Goal: Transaction & Acquisition: Book appointment/travel/reservation

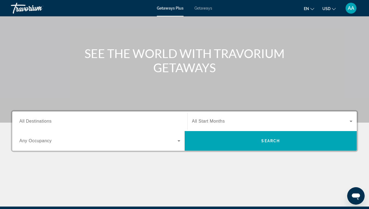
scroll to position [41, 0]
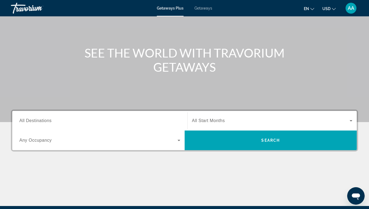
click at [39, 120] on span "All Destinations" at bounding box center [35, 120] width 32 height 5
click at [39, 120] on input "Destination All Destinations" at bounding box center [99, 121] width 161 height 7
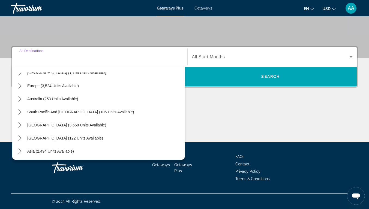
scroll to position [62, 0]
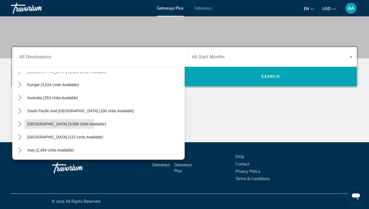
click at [47, 124] on span "[GEOGRAPHIC_DATA] (3,658 units available)" at bounding box center [66, 124] width 79 height 4
type input "**********"
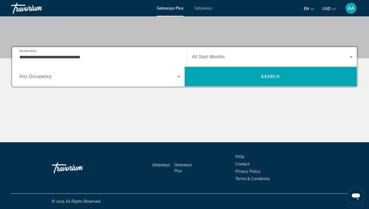
click at [180, 77] on icon "Search widget" at bounding box center [178, 76] width 7 height 7
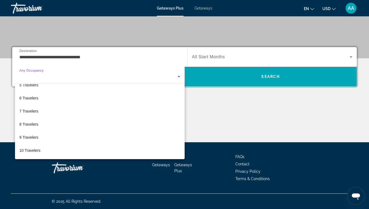
scroll to position [60, 0]
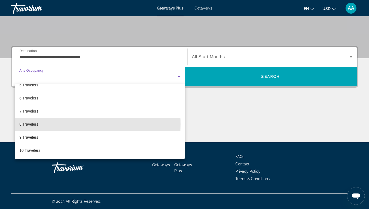
click at [33, 124] on span "8 Travelers" at bounding box center [28, 124] width 19 height 7
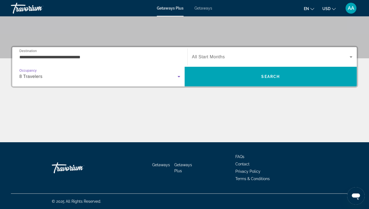
click at [262, 54] on span "Search widget" at bounding box center [271, 57] width 158 height 7
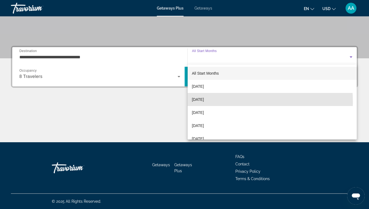
click at [204, 102] on span "[DATE]" at bounding box center [198, 99] width 12 height 7
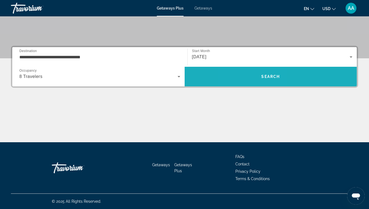
click at [253, 77] on span "Search" at bounding box center [270, 76] width 172 height 13
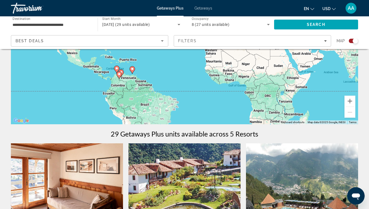
scroll to position [94, 0]
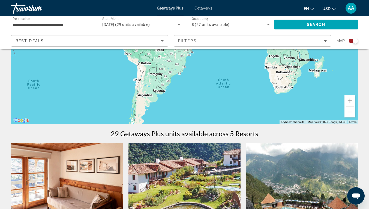
drag, startPoint x: 198, startPoint y: 111, endPoint x: 213, endPoint y: 55, distance: 57.6
click at [213, 55] on div "To activate drag with keyboard, press Alt + Enter. Once in keyboard drag state,…" at bounding box center [184, 42] width 347 height 164
click at [140, 94] on div "To activate drag with keyboard, press Alt + Enter. Once in keyboard drag state,…" at bounding box center [184, 42] width 347 height 164
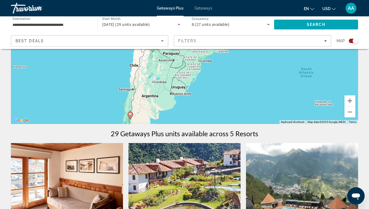
click at [140, 92] on div "To activate drag with keyboard, press Alt + Enter. Once in keyboard drag state,…" at bounding box center [184, 42] width 347 height 164
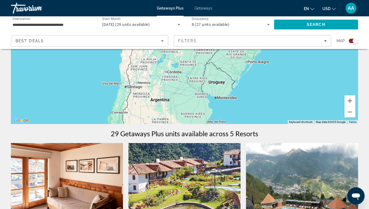
click at [140, 92] on div "To activate drag with keyboard, press Alt + Enter. Once in keyboard drag state,…" at bounding box center [184, 42] width 347 height 164
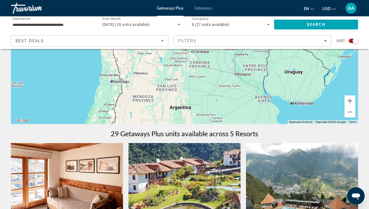
click at [140, 77] on div "Main content" at bounding box center [184, 42] width 347 height 164
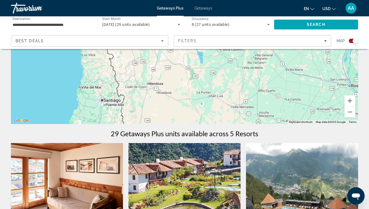
drag, startPoint x: 134, startPoint y: 72, endPoint x: 154, endPoint y: 88, distance: 26.2
click at [154, 88] on div "Main content" at bounding box center [184, 42] width 347 height 164
click at [147, 85] on div "Main content" at bounding box center [184, 42] width 347 height 164
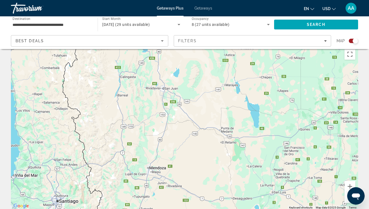
scroll to position [2, 0]
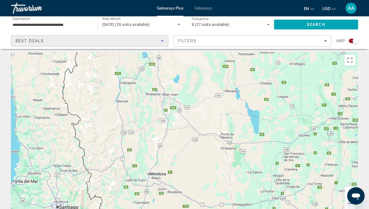
click at [134, 40] on div "Best Deals" at bounding box center [88, 41] width 145 height 7
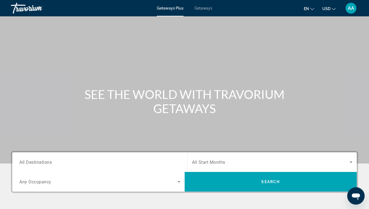
click at [207, 8] on span "Getaways" at bounding box center [203, 8] width 18 height 4
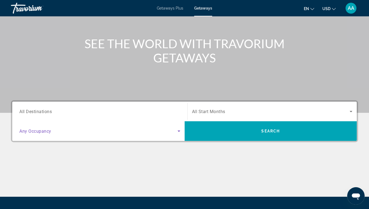
click at [116, 133] on span "Search widget" at bounding box center [98, 131] width 158 height 7
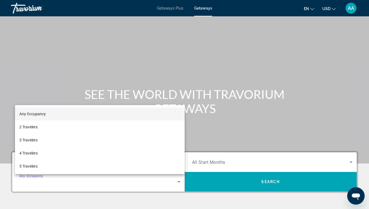
click at [249, 119] on div at bounding box center [184, 104] width 369 height 209
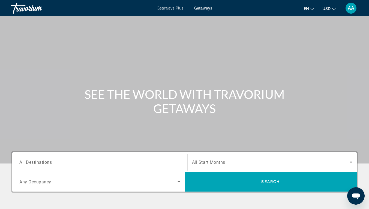
click at [156, 162] on input "Destination All Destinations" at bounding box center [99, 162] width 161 height 7
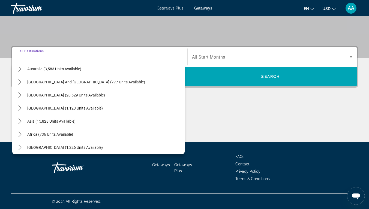
scroll to position [88, 0]
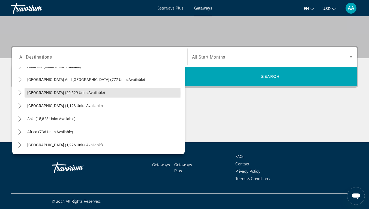
click at [50, 93] on span "[GEOGRAPHIC_DATA] (20,529 units available)" at bounding box center [66, 92] width 78 height 4
type input "**********"
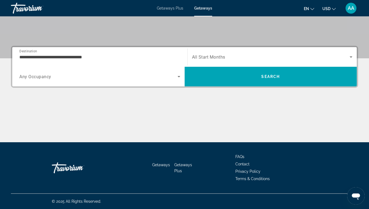
click at [225, 60] on div "Search widget" at bounding box center [272, 56] width 161 height 15
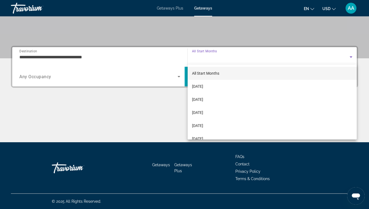
click at [203, 98] on span "[DATE]" at bounding box center [197, 99] width 11 height 7
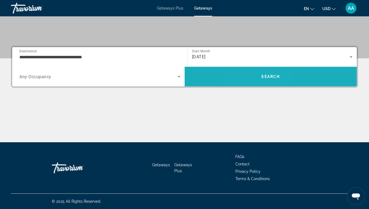
click at [256, 69] on span "Search" at bounding box center [270, 77] width 172 height 20
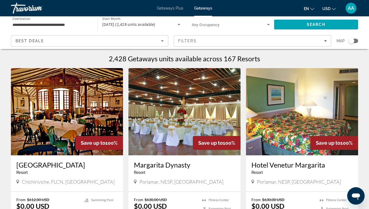
scroll to position [1, 0]
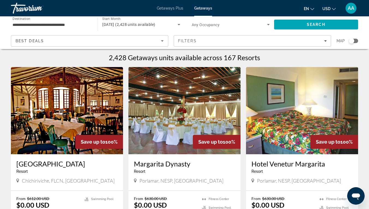
click at [351, 42] on div "Search widget" at bounding box center [351, 40] width 5 height 5
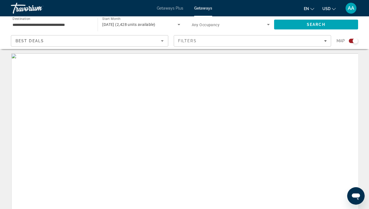
scroll to position [170, 0]
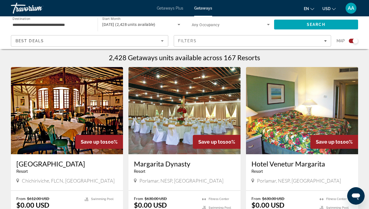
click at [342, 40] on span "Map" at bounding box center [340, 41] width 8 height 8
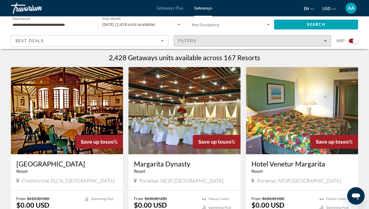
click at [283, 38] on span "Filters" at bounding box center [252, 40] width 157 height 13
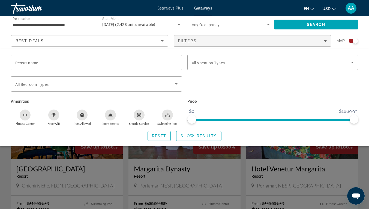
scroll to position [158, 0]
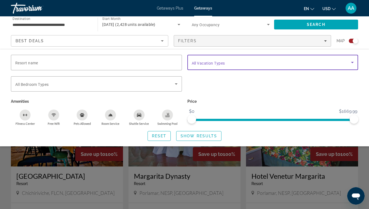
click at [283, 62] on span "Search widget" at bounding box center [271, 62] width 159 height 7
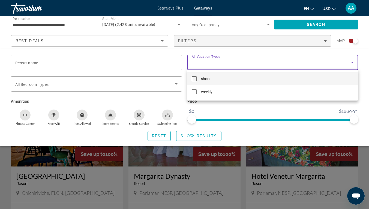
click at [192, 93] on mat-pseudo-checkbox at bounding box center [194, 91] width 5 height 5
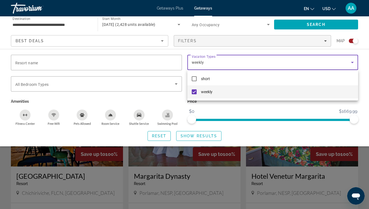
click at [239, 111] on div at bounding box center [184, 104] width 369 height 209
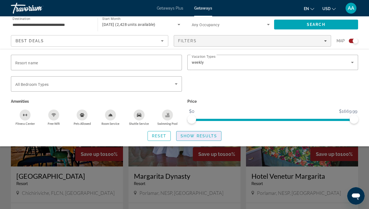
click at [193, 136] on span "Show Results" at bounding box center [198, 136] width 37 height 4
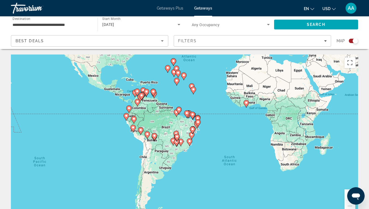
drag, startPoint x: 167, startPoint y: 145, endPoint x: 189, endPoint y: 69, distance: 78.6
click at [189, 69] on div "To activate drag with keyboard, press Alt + Enter. Once in keyboard drag state,…" at bounding box center [184, 137] width 347 height 164
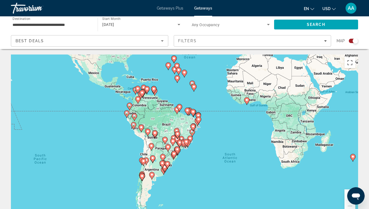
click at [149, 167] on div "To activate drag with keyboard, press Alt + Enter. Once in keyboard drag state,…" at bounding box center [184, 137] width 347 height 164
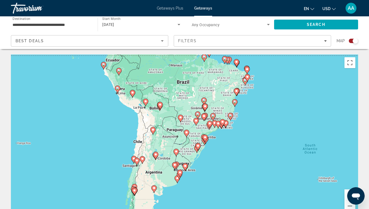
click at [143, 169] on div "To activate drag with keyboard, press Alt + Enter. Once in keyboard drag state,…" at bounding box center [184, 137] width 347 height 164
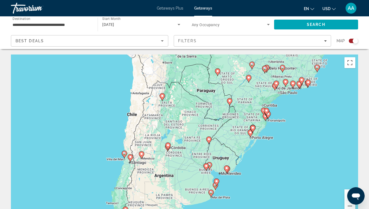
click at [143, 169] on div "To activate drag with keyboard, press Alt + Enter. Once in keyboard drag state,…" at bounding box center [184, 137] width 347 height 164
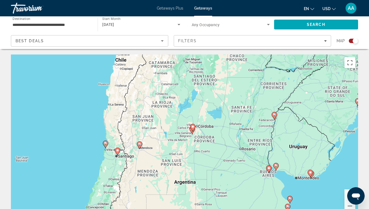
click at [139, 160] on div "To activate drag with keyboard, press Alt + Enter. Once in keyboard drag state,…" at bounding box center [184, 137] width 347 height 164
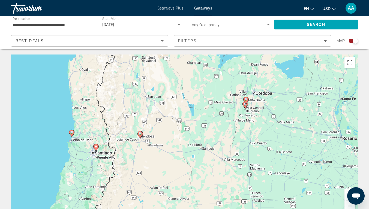
click at [137, 143] on div "To activate drag with keyboard, press Alt + Enter. Once in keyboard drag state,…" at bounding box center [184, 137] width 347 height 164
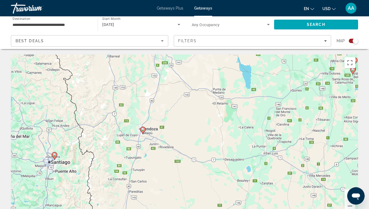
click at [137, 143] on div "To activate drag with keyboard, press Alt + Enter. Once in keyboard drag state,…" at bounding box center [184, 137] width 347 height 164
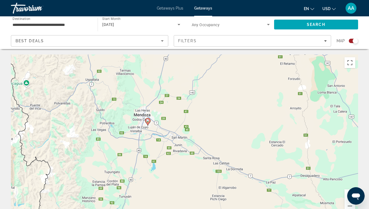
click at [147, 121] on image "Main content" at bounding box center [147, 120] width 3 height 3
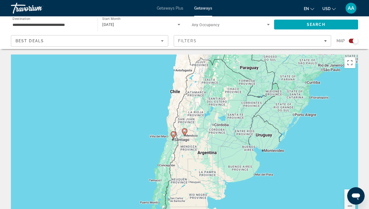
click at [185, 132] on image "Main content" at bounding box center [184, 130] width 3 height 3
type input "**********"
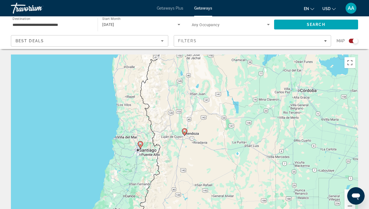
click at [185, 132] on image "Main content" at bounding box center [184, 130] width 3 height 3
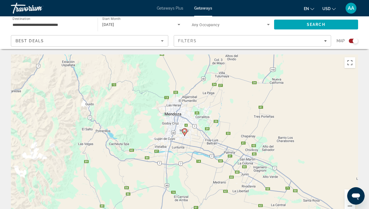
click at [185, 132] on image "Main content" at bounding box center [184, 130] width 3 height 3
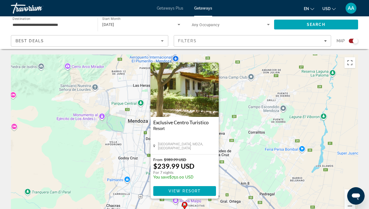
click at [184, 97] on img "Main content" at bounding box center [184, 89] width 68 height 55
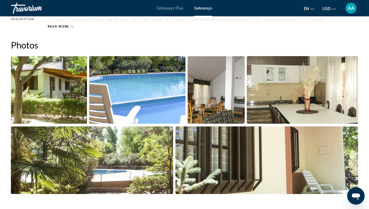
scroll to position [327, 0]
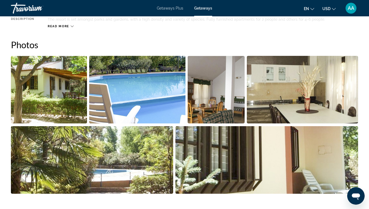
click at [64, 86] on img "Open full-screen image slider" at bounding box center [49, 90] width 76 height 68
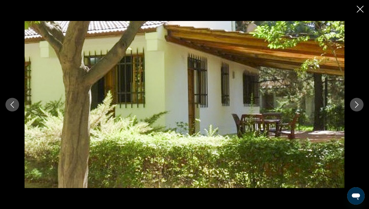
click at [355, 106] on icon "Next image" at bounding box center [356, 104] width 7 height 7
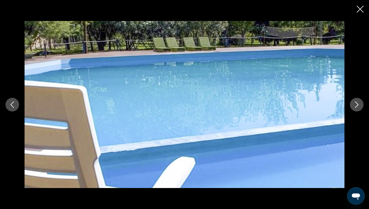
click at [355, 106] on icon "Next image" at bounding box center [356, 104] width 7 height 7
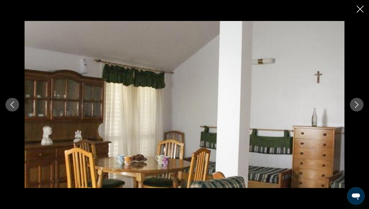
click at [355, 106] on icon "Next image" at bounding box center [356, 104] width 7 height 7
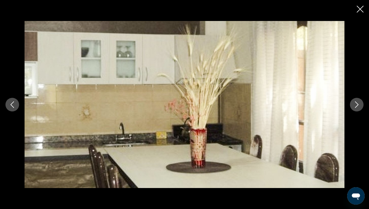
click at [355, 106] on icon "Next image" at bounding box center [356, 104] width 7 height 7
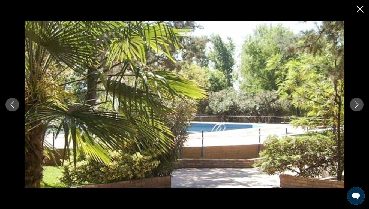
click at [355, 106] on icon "Next image" at bounding box center [356, 104] width 7 height 7
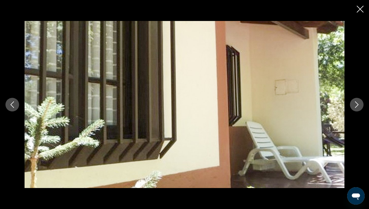
click at [355, 106] on icon "Next image" at bounding box center [356, 104] width 7 height 7
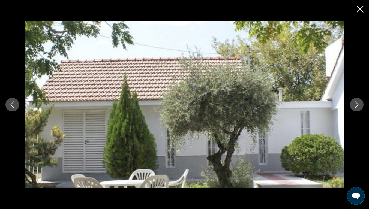
click at [355, 106] on icon "Next image" at bounding box center [356, 104] width 7 height 7
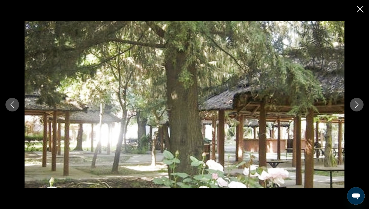
click at [355, 106] on icon "Next image" at bounding box center [356, 104] width 7 height 7
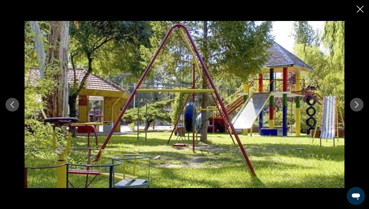
click at [355, 106] on icon "Next image" at bounding box center [356, 104] width 7 height 7
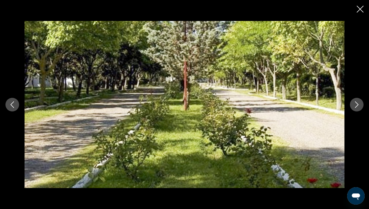
click at [355, 106] on icon "Next image" at bounding box center [356, 104] width 7 height 7
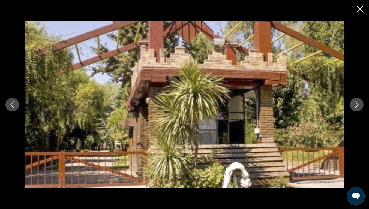
click at [355, 106] on icon "Next image" at bounding box center [356, 104] width 7 height 7
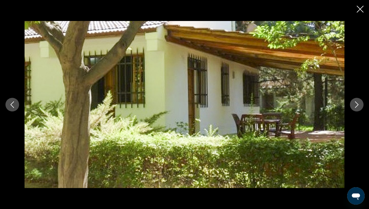
click at [355, 106] on icon "Next image" at bounding box center [356, 104] width 7 height 7
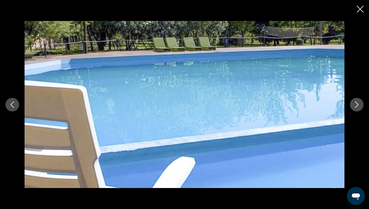
click at [355, 106] on icon "Next image" at bounding box center [356, 104] width 7 height 7
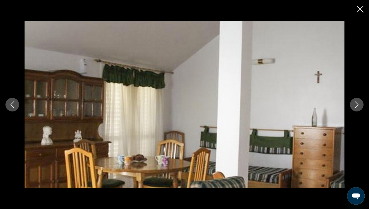
click at [355, 106] on icon "Next image" at bounding box center [356, 104] width 7 height 7
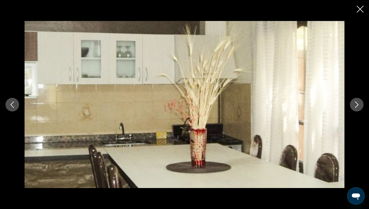
click at [355, 106] on icon "Next image" at bounding box center [356, 104] width 7 height 7
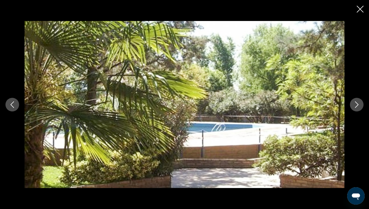
click at [355, 106] on icon "Next image" at bounding box center [356, 104] width 7 height 7
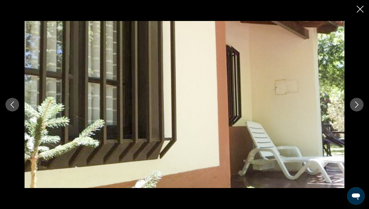
click at [355, 106] on icon "Next image" at bounding box center [356, 104] width 7 height 7
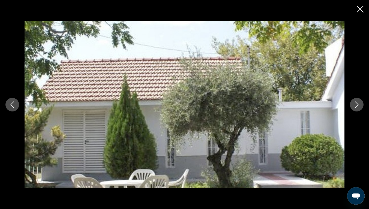
click at [360, 11] on icon "Close slideshow" at bounding box center [359, 9] width 7 height 7
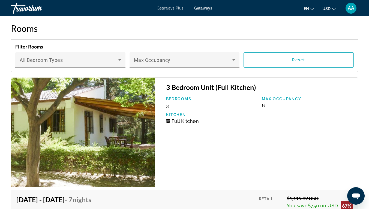
scroll to position [910, 0]
